Goal: Book appointment/travel/reservation

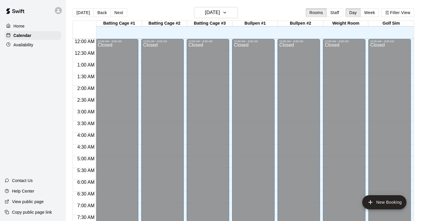
scroll to position [374, 0]
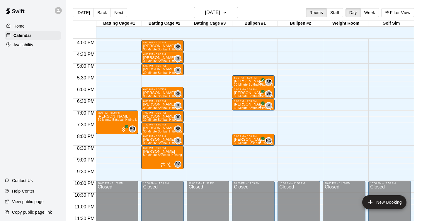
click at [164, 93] on p "[PERSON_NAME]" at bounding box center [162, 93] width 39 height 0
click at [148, 98] on icon "edit" at bounding box center [149, 98] width 7 height 7
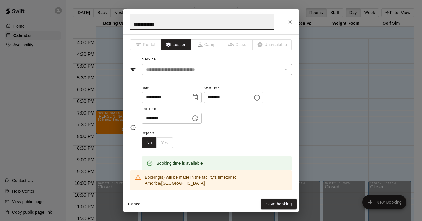
click at [197, 98] on icon "Choose date, selected date is Sep 15, 2025" at bounding box center [194, 97] width 5 height 6
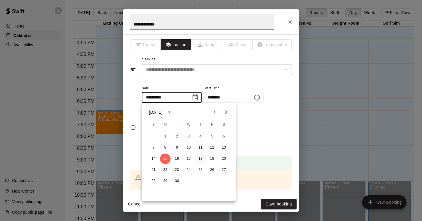
click at [201, 158] on button "18" at bounding box center [200, 158] width 11 height 11
type input "**********"
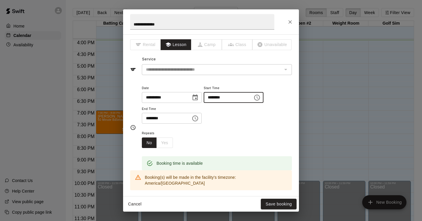
click at [236, 98] on input "********" at bounding box center [226, 97] width 45 height 11
click at [259, 96] on icon "Choose time, selected time is 6:00 PM" at bounding box center [256, 97] width 7 height 7
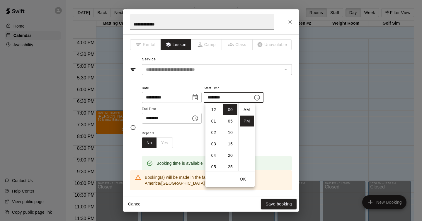
scroll to position [11, 0]
click at [230, 149] on li "30" at bounding box center [230, 148] width 14 height 11
type input "********"
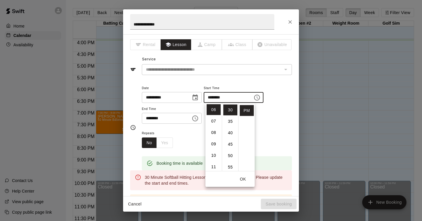
scroll to position [69, 0]
click at [244, 179] on button "OK" at bounding box center [242, 179] width 19 height 11
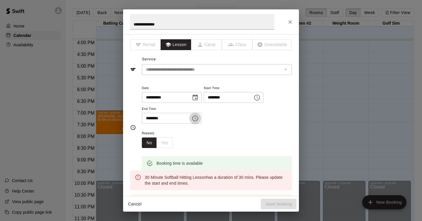
click at [196, 119] on icon "Choose time, selected time is 6:30 PM" at bounding box center [194, 118] width 7 height 7
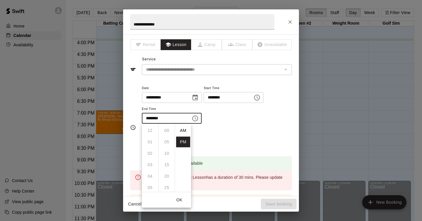
scroll to position [11, 0]
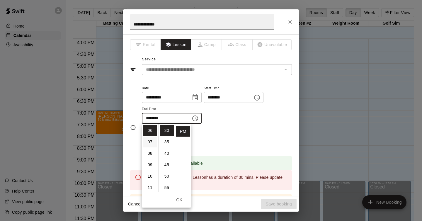
click at [151, 142] on li "07" at bounding box center [150, 141] width 14 height 11
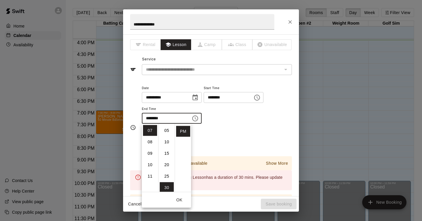
scroll to position [0, 0]
click at [166, 131] on li "00" at bounding box center [167, 130] width 14 height 11
type input "********"
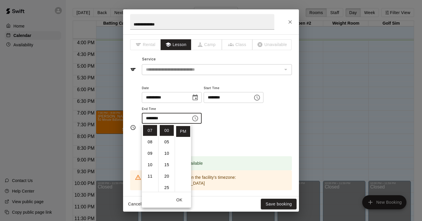
click at [181, 198] on button "OK" at bounding box center [179, 199] width 19 height 11
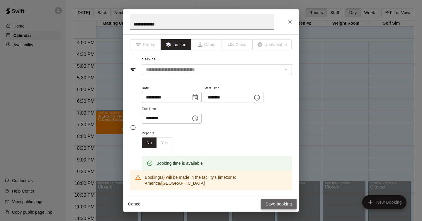
click at [275, 203] on button "Save booking" at bounding box center [279, 204] width 36 height 11
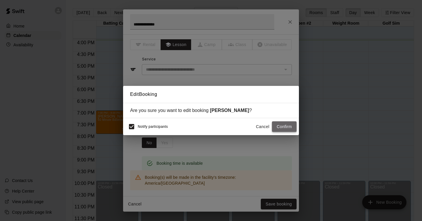
click at [283, 129] on button "Confirm" at bounding box center [284, 126] width 25 height 11
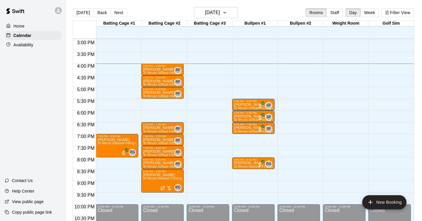
scroll to position [349, 0]
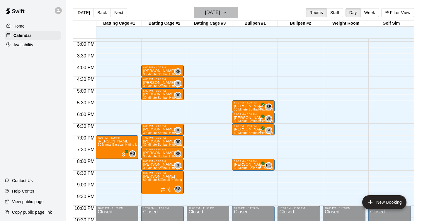
click at [229, 10] on button "[DATE]" at bounding box center [216, 12] width 44 height 11
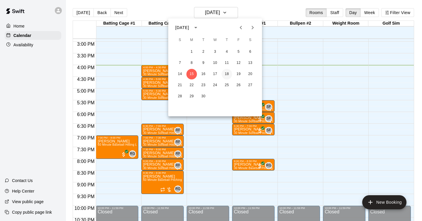
click at [226, 74] on button "18" at bounding box center [226, 74] width 11 height 11
